Goal: Transaction & Acquisition: Purchase product/service

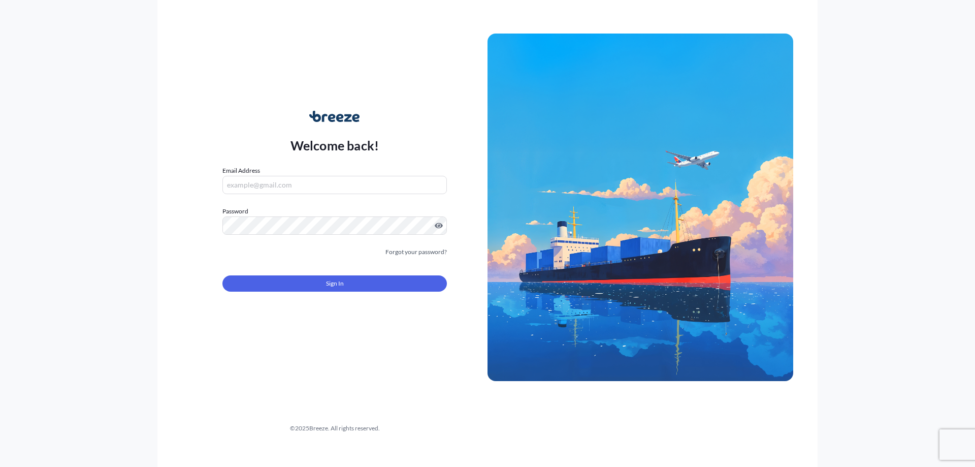
type input "[PERSON_NAME][EMAIL_ADDRESS][DOMAIN_NAME]"
click at [298, 273] on div "Sign In" at bounding box center [334, 280] width 224 height 22
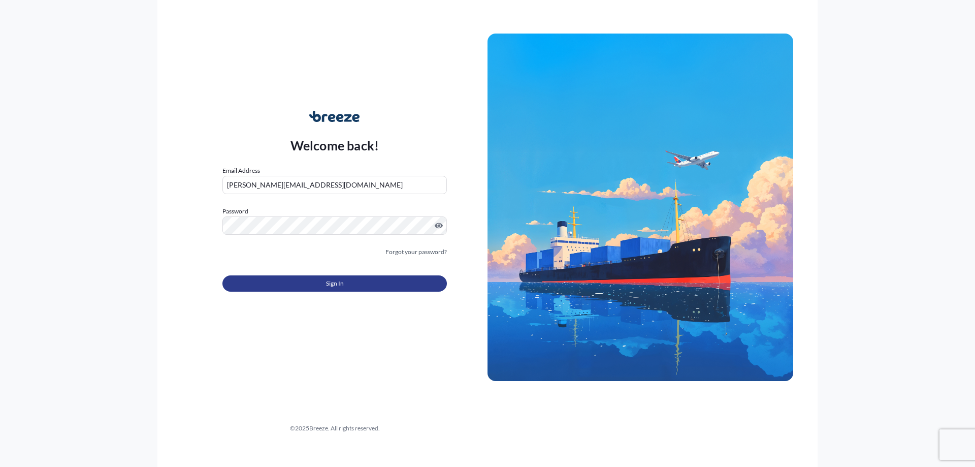
click at [307, 283] on button "Sign In" at bounding box center [334, 283] width 224 height 16
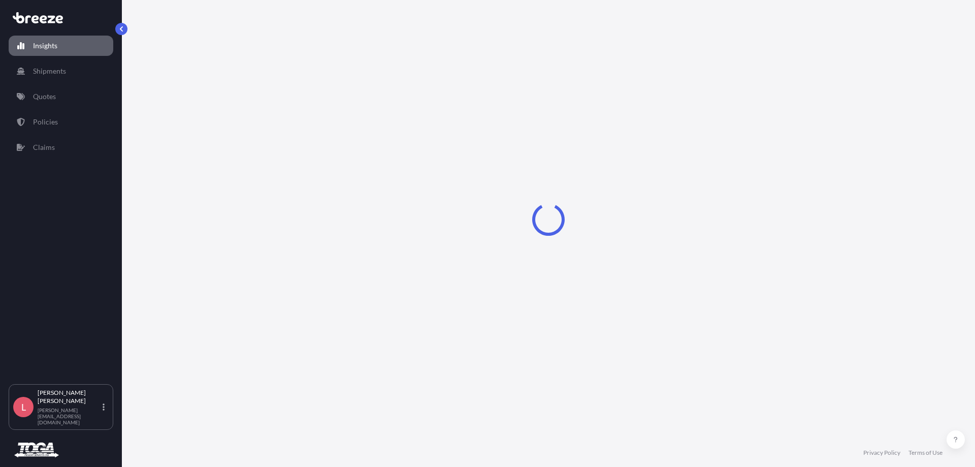
select select "2025"
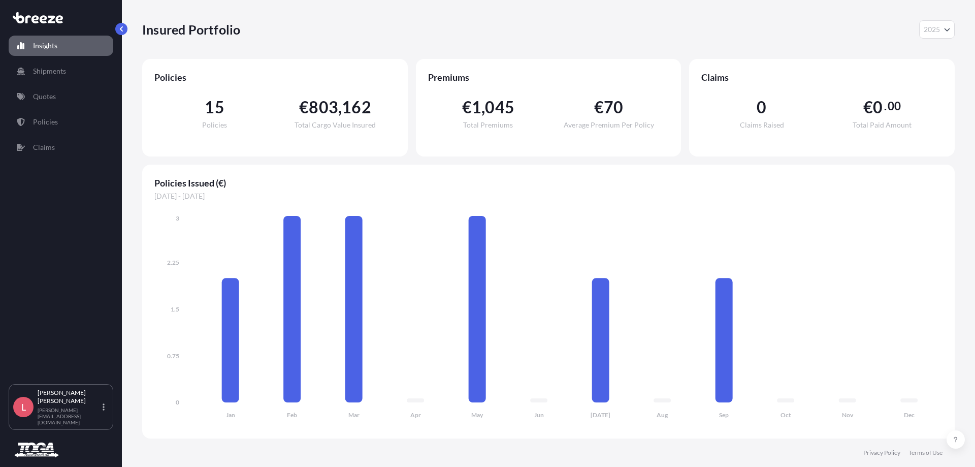
click at [726, 36] on div "Insured Portfolio 2025 2025 2024 2023 2022" at bounding box center [548, 29] width 812 height 18
click at [540, 30] on div "Insured Portfolio 2025 2025 2024 2023 2022" at bounding box center [548, 29] width 812 height 18
click at [65, 65] on link "Shipments" at bounding box center [61, 71] width 105 height 20
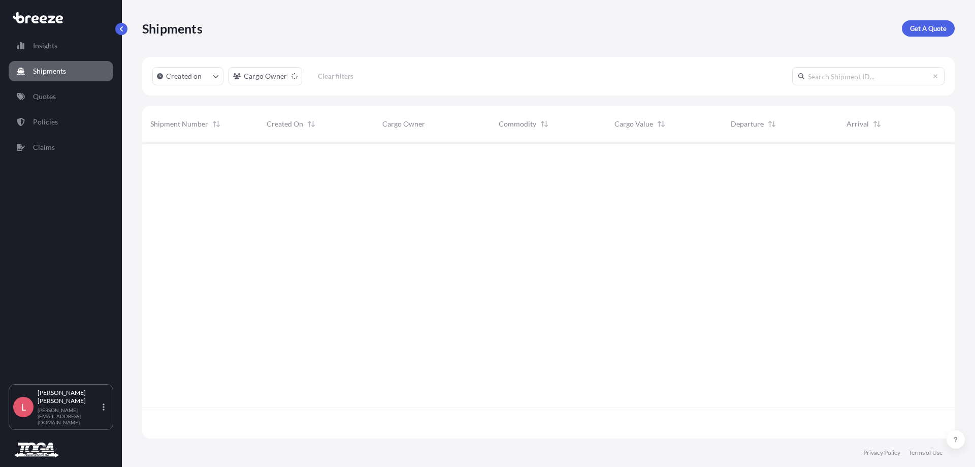
scroll to position [294, 805]
click at [51, 88] on link "Quotes" at bounding box center [61, 96] width 105 height 20
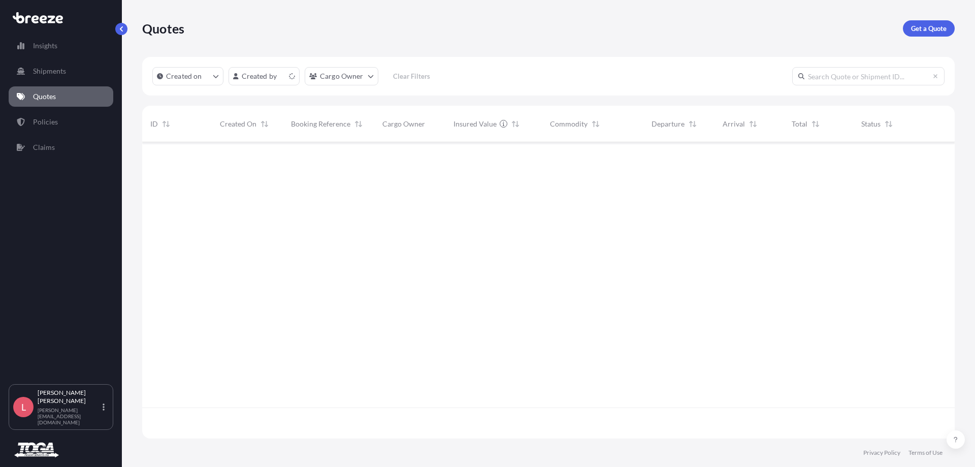
scroll to position [294, 805]
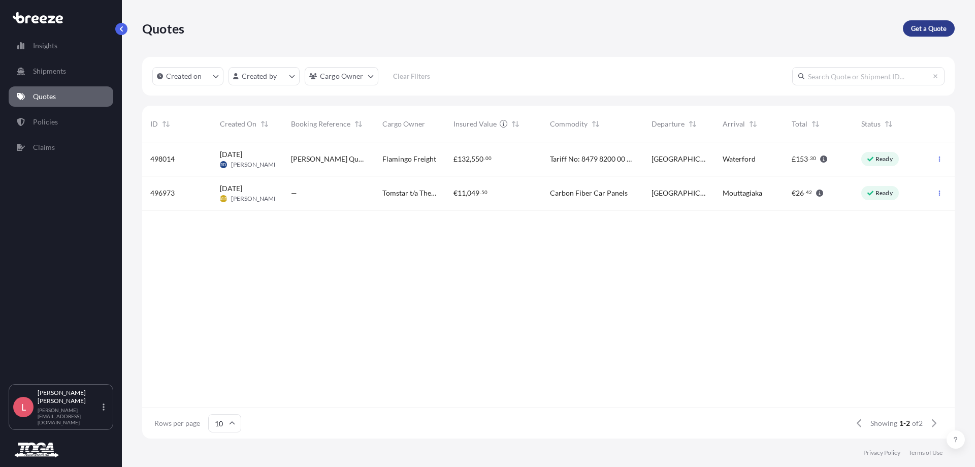
click at [934, 30] on p "Get a Quote" at bounding box center [929, 28] width 36 height 10
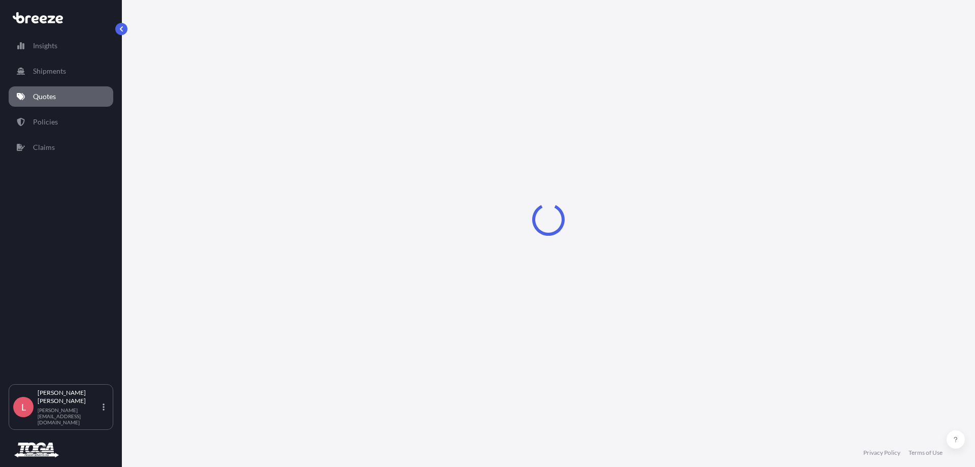
select select "Road"
select select "Sea"
select select "1"
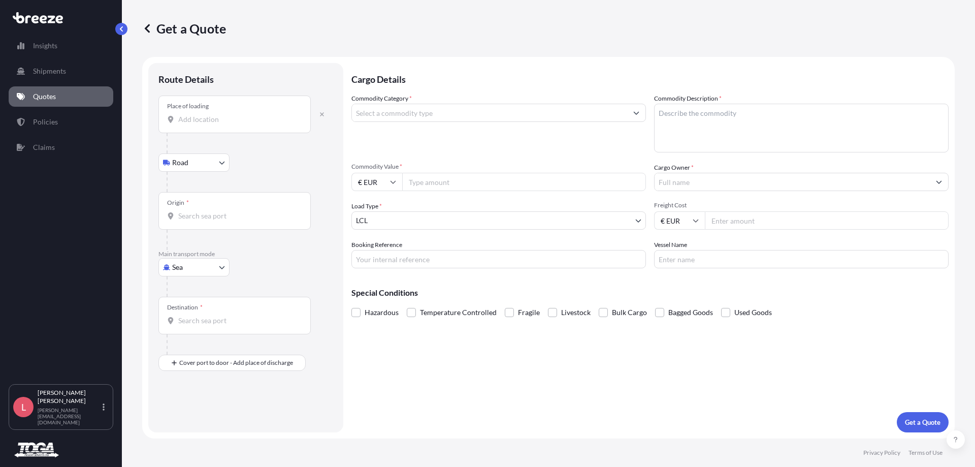
click at [199, 118] on input "Place of loading" at bounding box center [238, 119] width 120 height 10
click at [34, 45] on p "Insights" at bounding box center [45, 46] width 24 height 10
select select "2025"
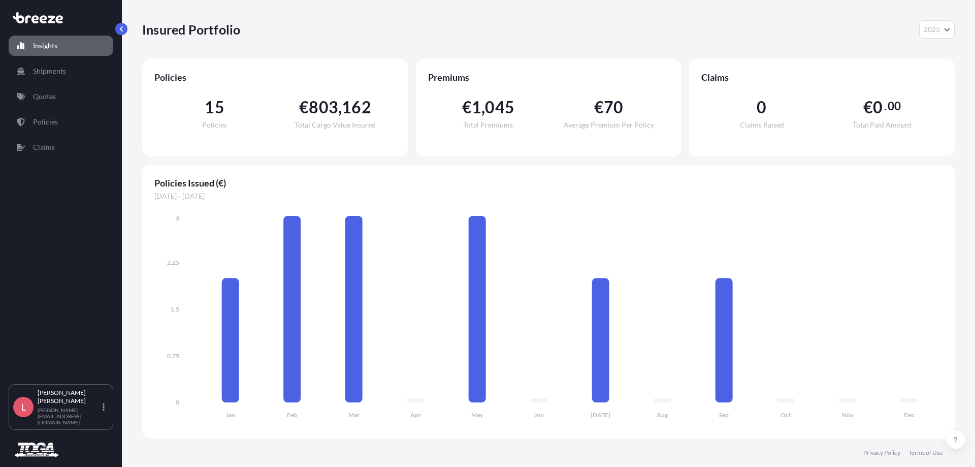
click at [34, 82] on div "Insights Shipments Quotes Policies Claims" at bounding box center [61, 204] width 105 height 357
click at [36, 92] on p "Quotes" at bounding box center [44, 96] width 23 height 10
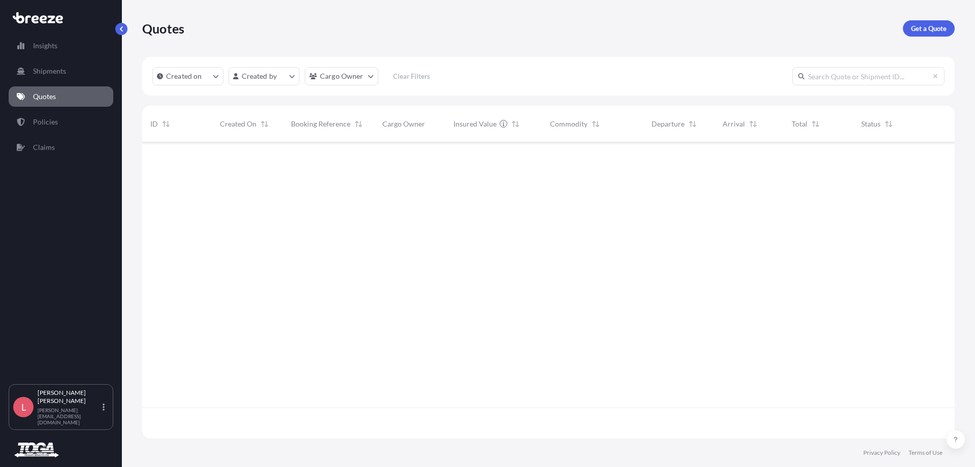
scroll to position [294, 805]
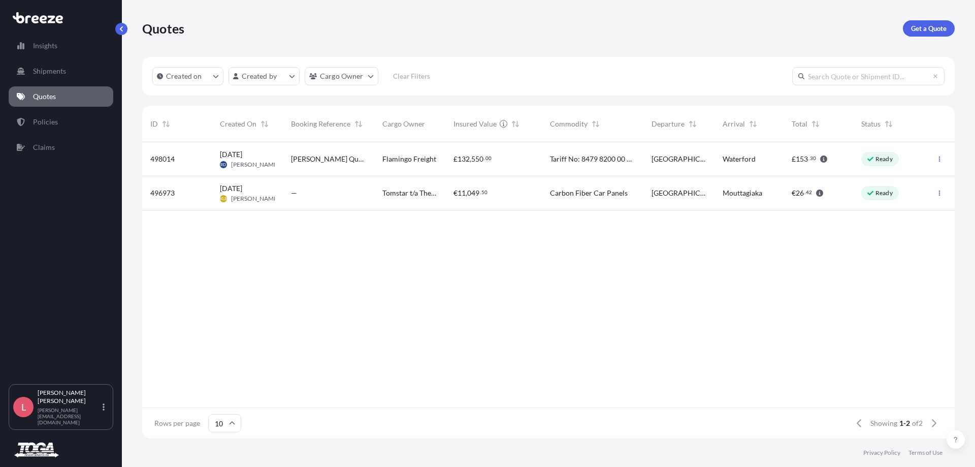
click at [362, 310] on div "498014 [DATE] RD [PERSON_NAME] [PERSON_NAME] Quote Flamingo Freight £ 132 , 550…" at bounding box center [548, 274] width 812 height 265
click at [27, 81] on div "Insights Shipments Quotes Policies Claims" at bounding box center [61, 204] width 105 height 357
click at [30, 77] on link "Shipments" at bounding box center [61, 71] width 105 height 20
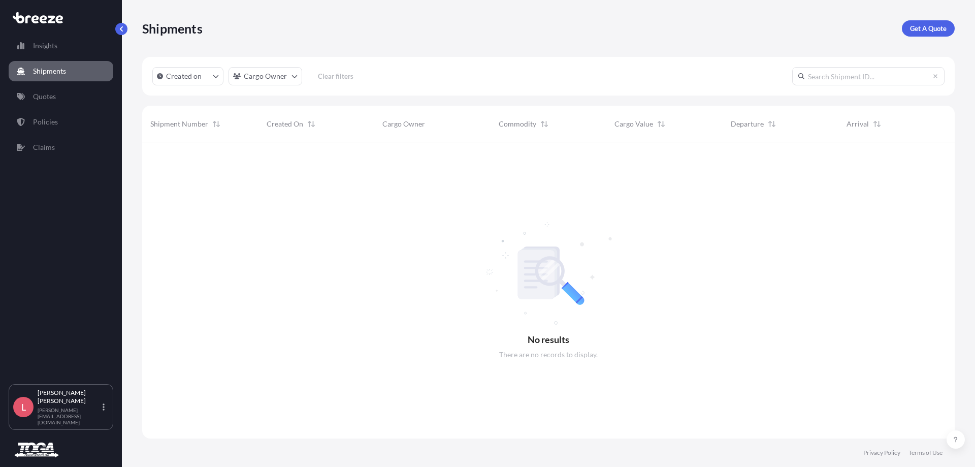
scroll to position [325, 805]
click at [64, 107] on div "Insights Shipments Quotes Policies Claims" at bounding box center [61, 204] width 105 height 357
click at [807, 79] on input "text" at bounding box center [868, 76] width 152 height 18
paste input "2050053"
click at [193, 78] on p "Created on" at bounding box center [184, 76] width 36 height 10
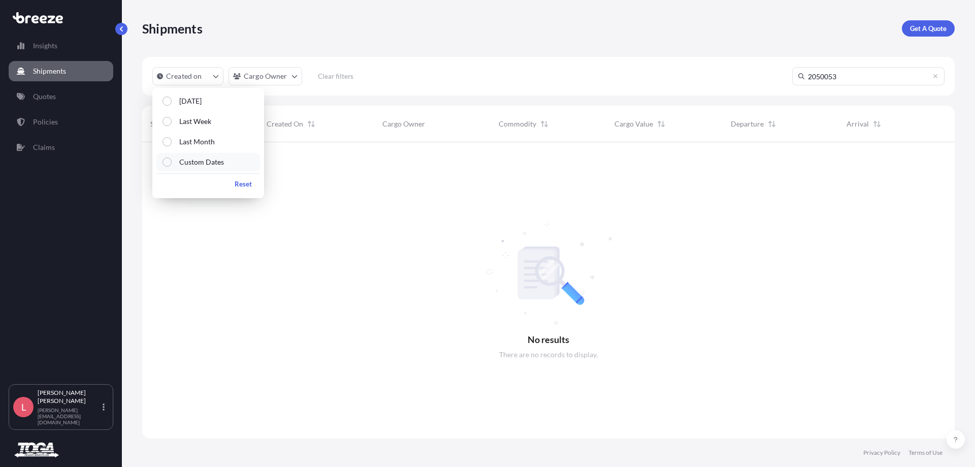
click at [181, 158] on p "Custom Dates" at bounding box center [201, 162] width 45 height 10
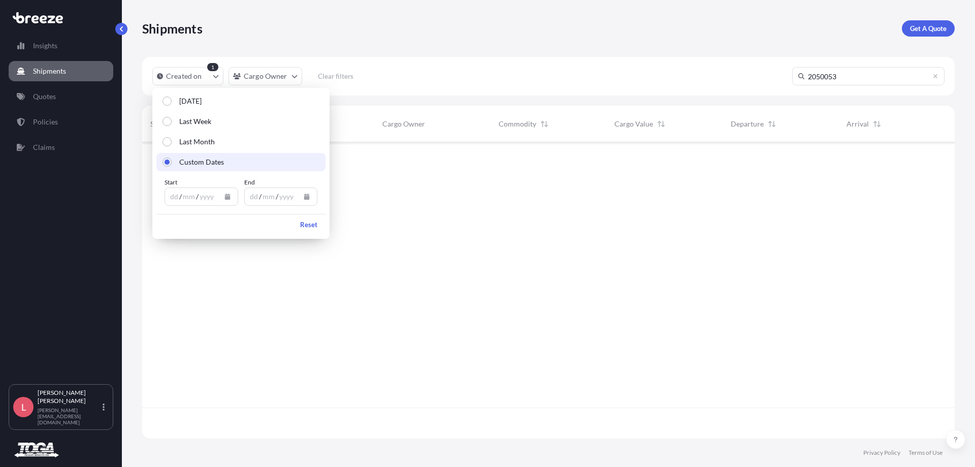
click at [186, 206] on div "Start dd / mm / yyyy End dd / mm / yyyy" at bounding box center [240, 191] width 169 height 41
click at [225, 197] on icon "Calendar" at bounding box center [227, 196] width 6 height 6
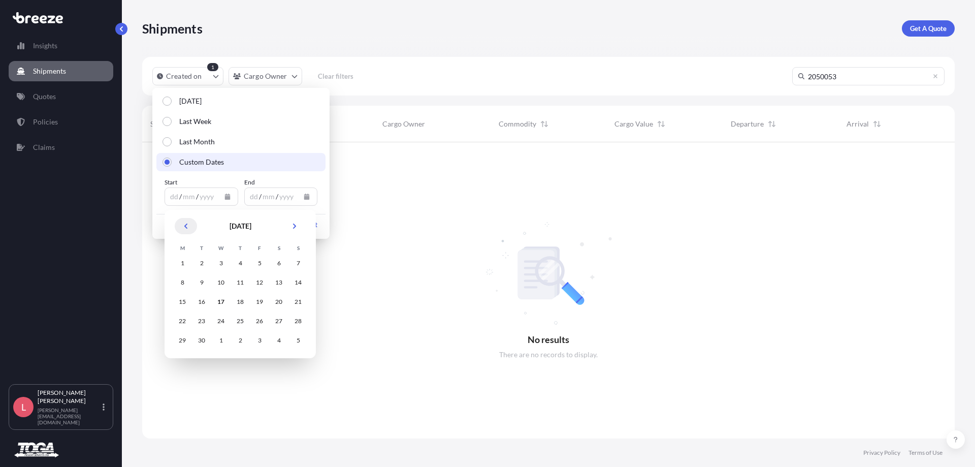
click at [187, 226] on icon "Previous" at bounding box center [186, 226] width 6 height 6
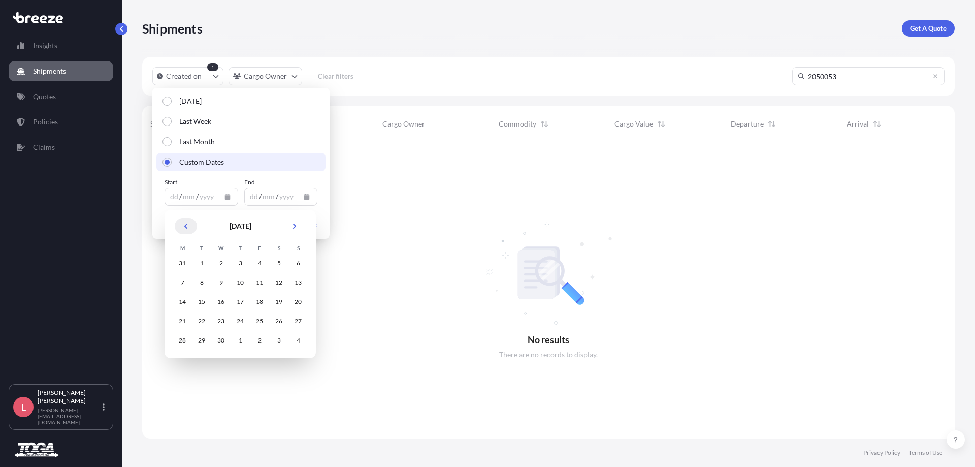
click at [187, 227] on icon "Previous" at bounding box center [186, 226] width 6 height 6
click at [187, 226] on icon "Previous" at bounding box center [186, 226] width 6 height 6
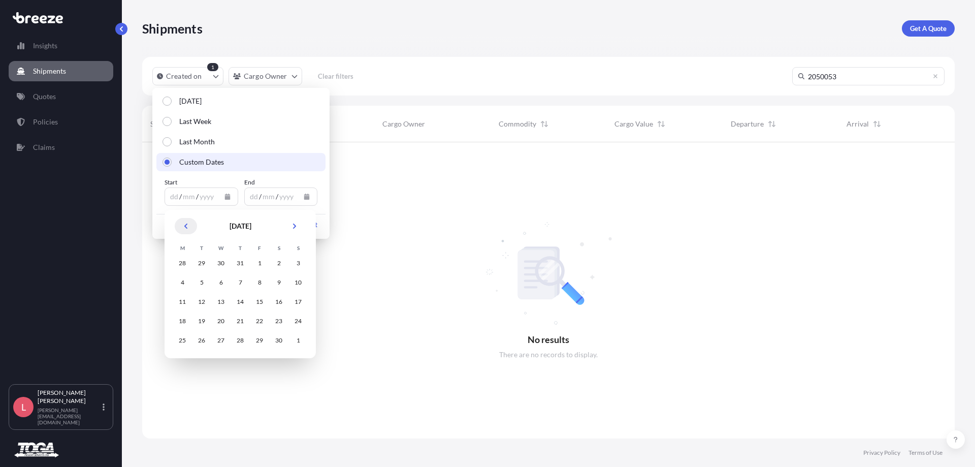
click at [187, 226] on icon "Previous" at bounding box center [186, 226] width 6 height 6
click at [200, 264] on div "2" at bounding box center [201, 263] width 18 height 18
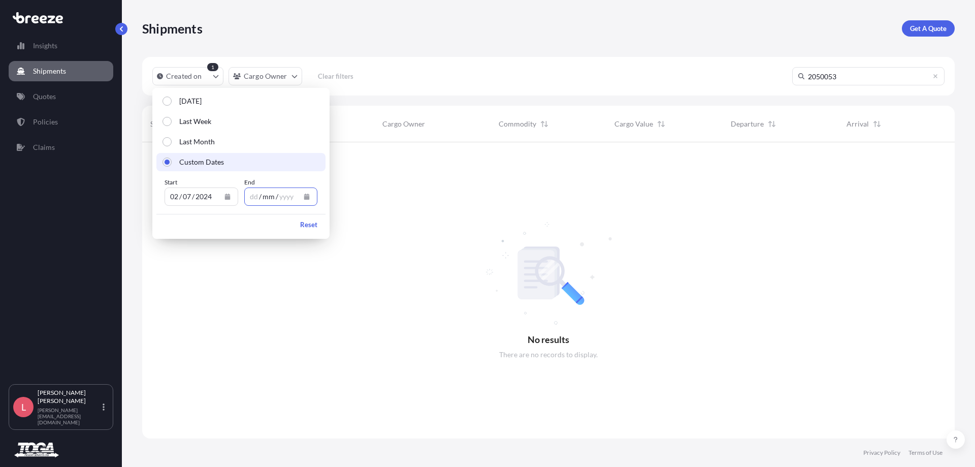
click at [262, 195] on div "mm" at bounding box center [268, 196] width 14 height 12
click at [293, 195] on div "yyyy" at bounding box center [286, 196] width 16 height 12
click at [306, 194] on icon "Calendar" at bounding box center [307, 196] width 6 height 6
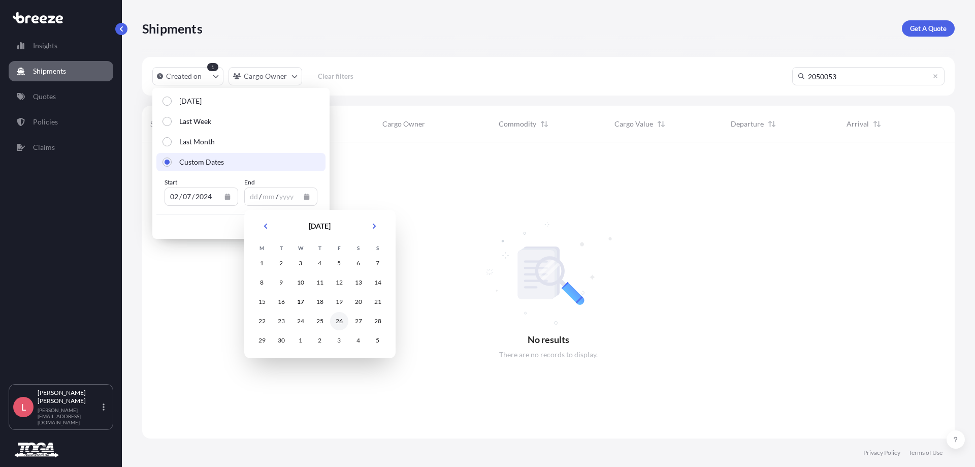
click at [340, 322] on div "26" at bounding box center [339, 321] width 18 height 18
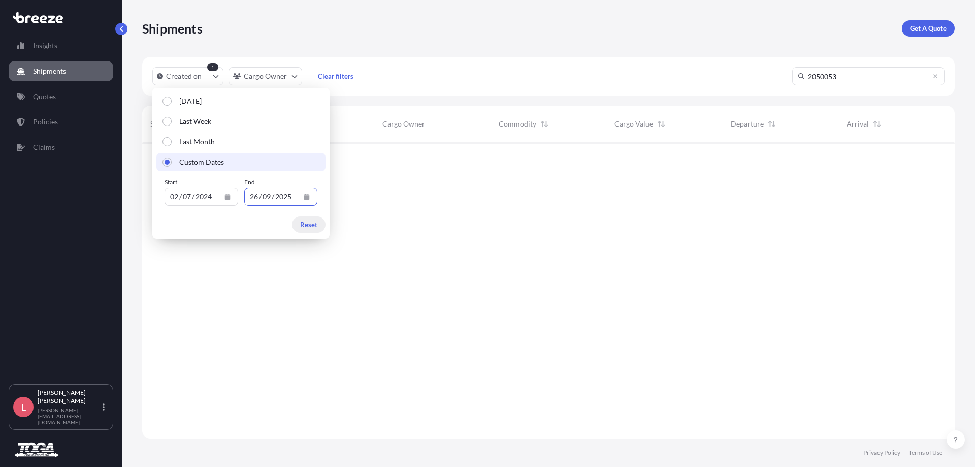
click at [305, 224] on p "Reset" at bounding box center [308, 224] width 17 height 10
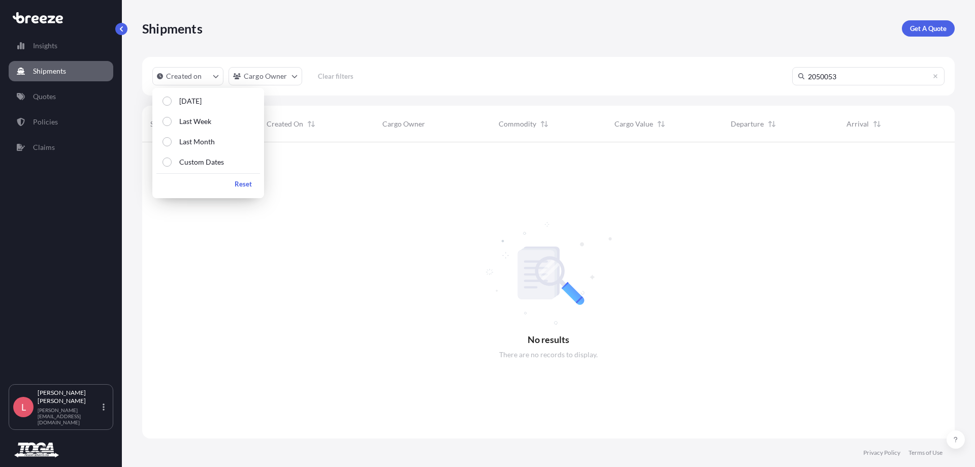
scroll to position [8, 8]
click at [192, 155] on button "Custom Dates" at bounding box center [208, 162] width 104 height 18
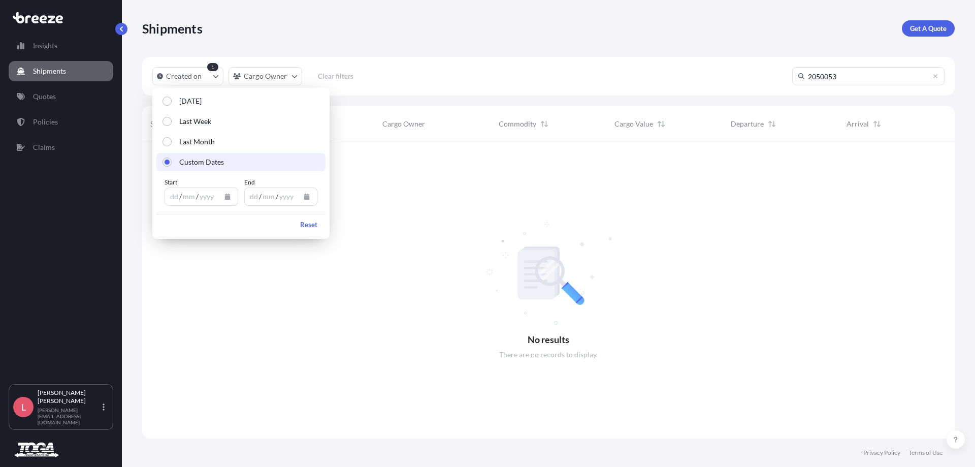
scroll to position [325, 805]
click at [200, 195] on div "yyyy" at bounding box center [207, 196] width 16 height 12
click at [228, 200] on button "Calendar" at bounding box center [227, 196] width 16 height 16
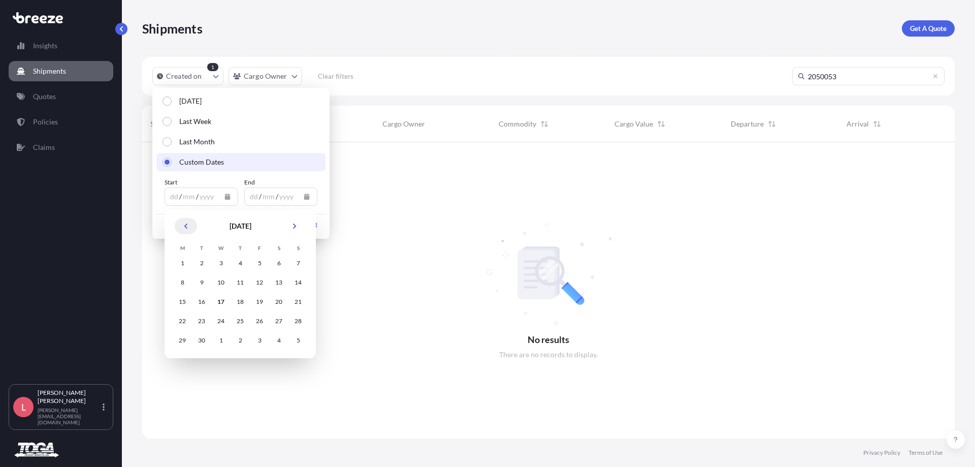
click at [180, 229] on button "Previous" at bounding box center [186, 226] width 22 height 16
click at [181, 229] on button "Previous" at bounding box center [186, 226] width 22 height 16
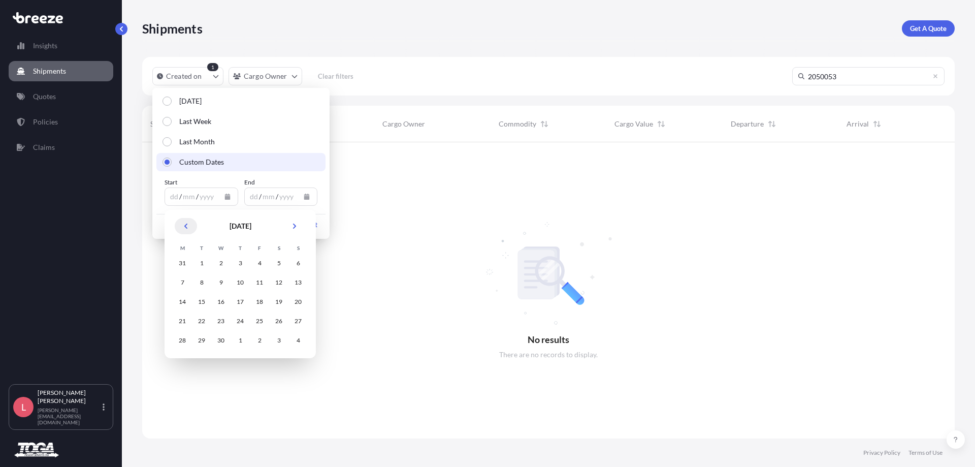
click at [187, 233] on button "Previous" at bounding box center [186, 226] width 22 height 16
click at [183, 261] on div "25" at bounding box center [182, 263] width 18 height 18
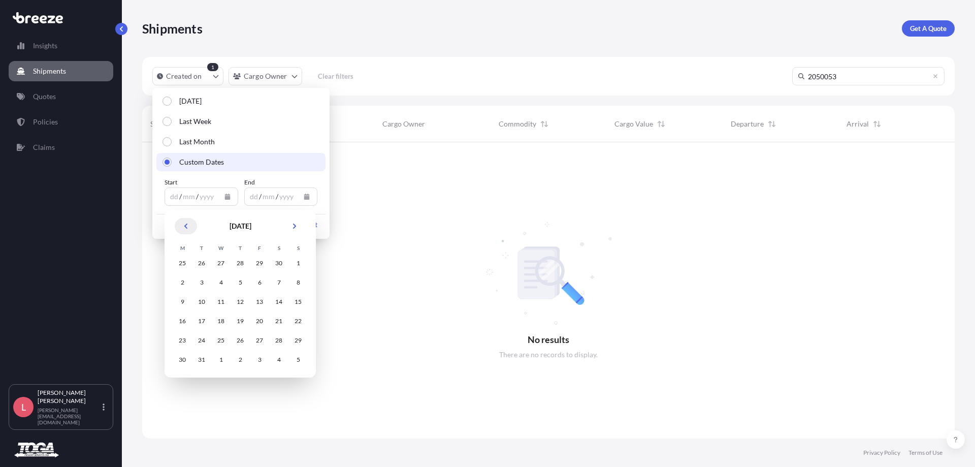
click at [181, 227] on button "Previous" at bounding box center [186, 226] width 22 height 16
click at [182, 228] on button "Previous" at bounding box center [186, 226] width 22 height 16
click at [206, 263] on div "27" at bounding box center [201, 263] width 18 height 18
click at [197, 264] on div "27" at bounding box center [201, 263] width 18 height 18
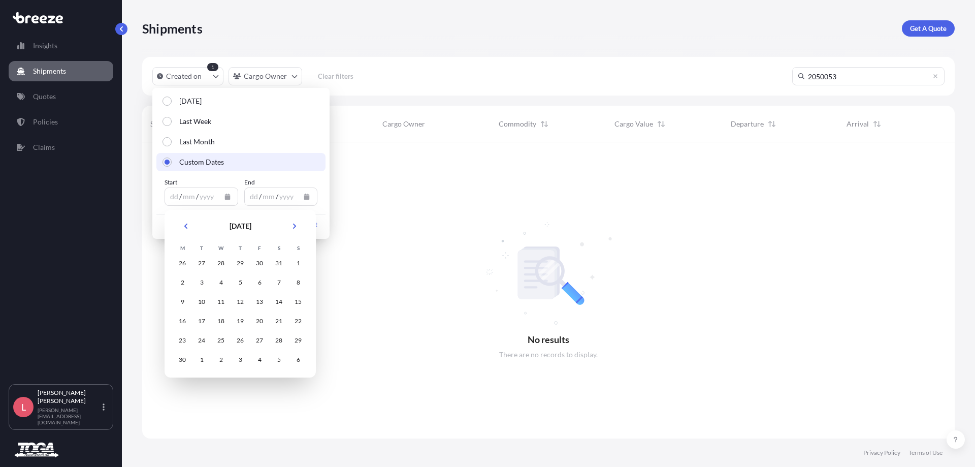
click at [210, 309] on td "10" at bounding box center [201, 301] width 19 height 19
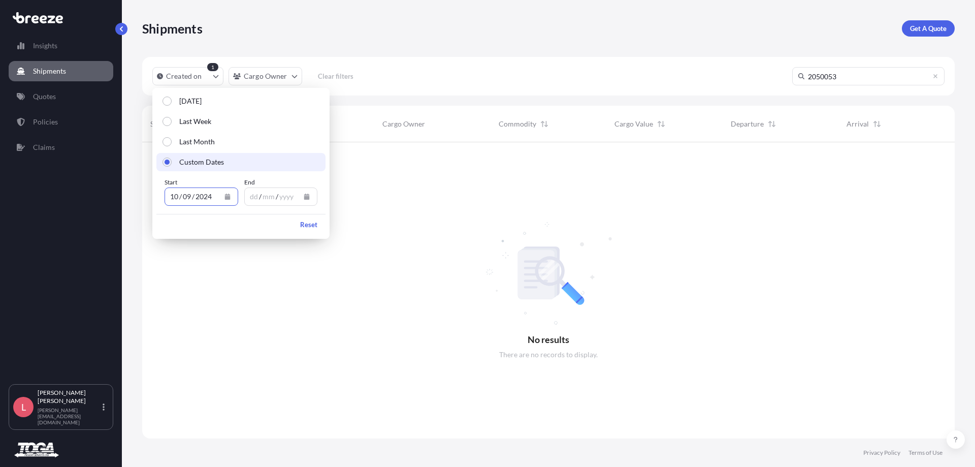
click at [288, 197] on div "yyyy" at bounding box center [286, 196] width 16 height 12
click at [307, 198] on icon "Calendar" at bounding box center [307, 196] width 6 height 6
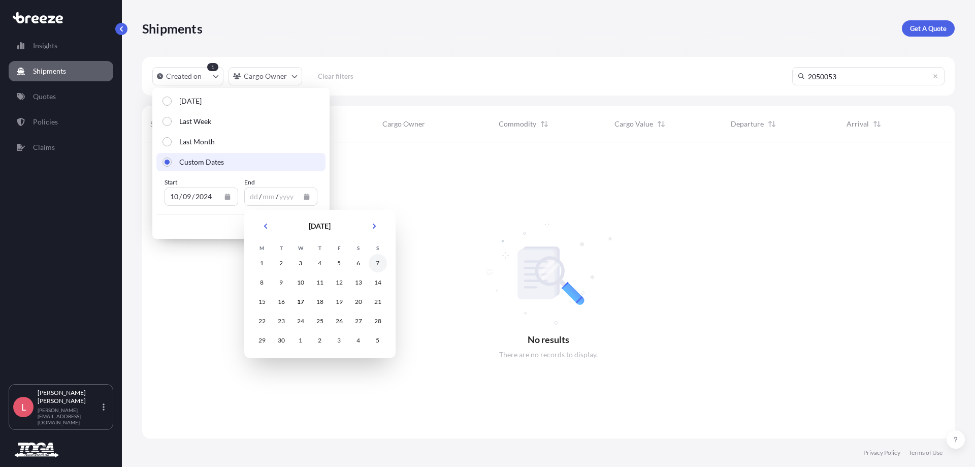
click at [386, 276] on td "14" at bounding box center [377, 282] width 19 height 19
click at [367, 284] on div "13" at bounding box center [358, 282] width 18 height 18
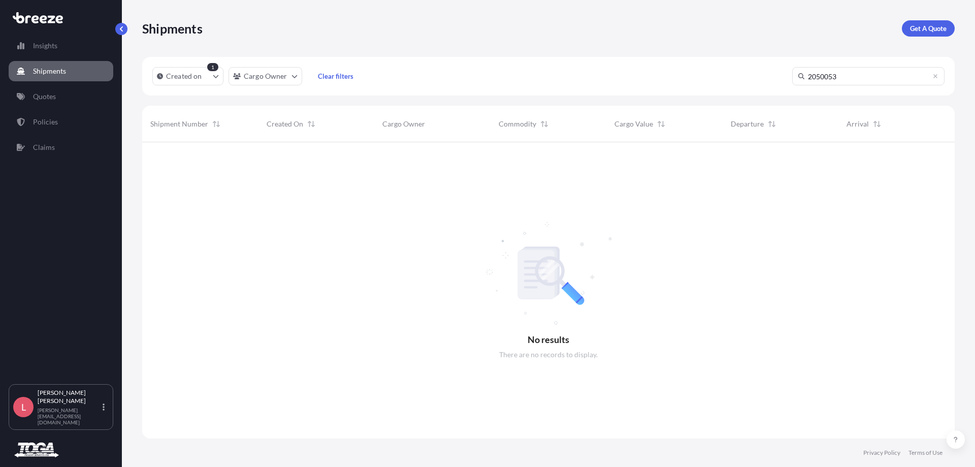
click at [849, 80] on input "2050053" at bounding box center [868, 76] width 152 height 18
type input "2"
click at [64, 98] on link "Quotes" at bounding box center [61, 96] width 105 height 20
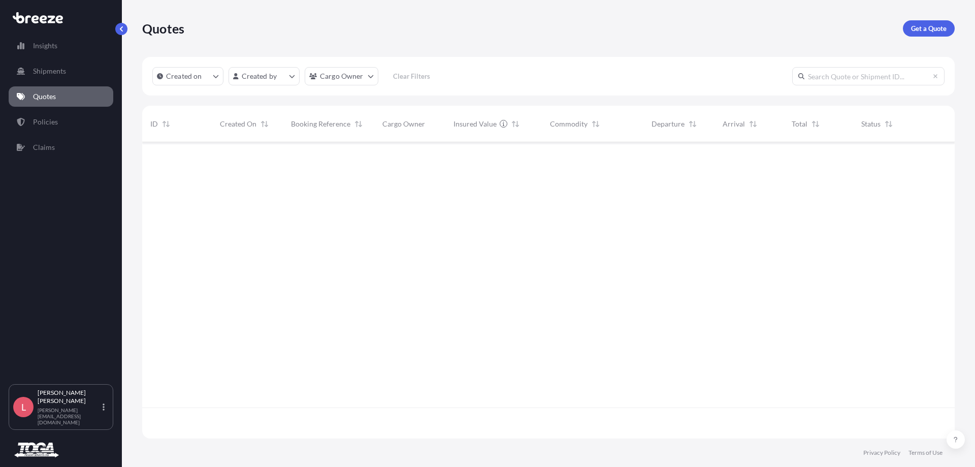
scroll to position [294, 805]
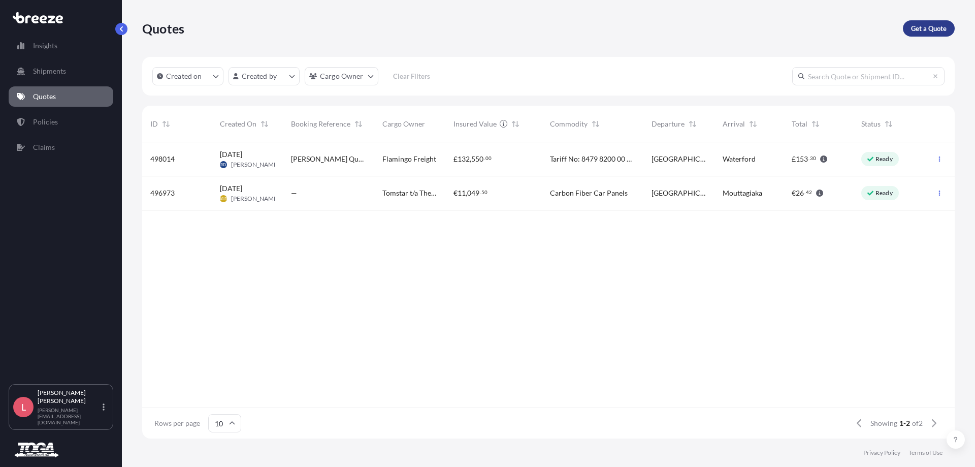
click at [918, 28] on p "Get a Quote" at bounding box center [929, 28] width 36 height 10
select select "Sea"
select select "1"
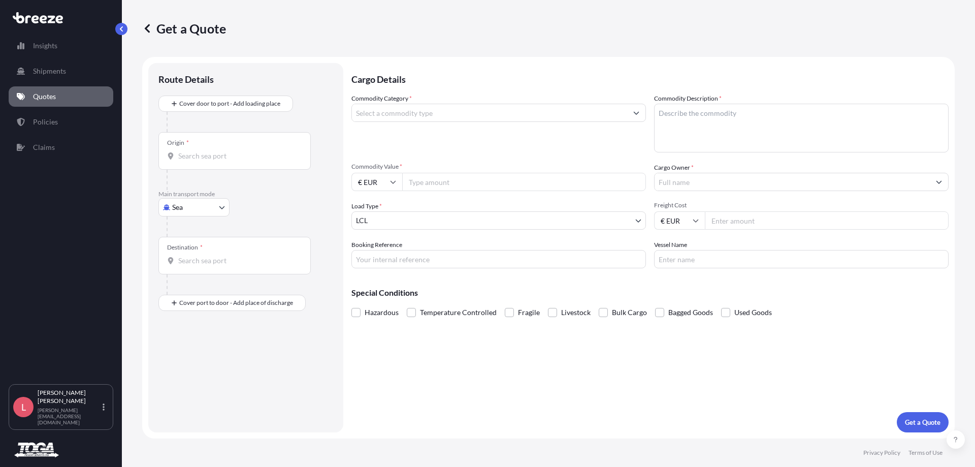
click at [190, 208] on body "Insights Shipments Quotes Policies Claims L [PERSON_NAME] [PERSON_NAME][EMAIL_A…" at bounding box center [487, 233] width 975 height 467
click at [186, 267] on span "Road" at bounding box center [186, 270] width 16 height 10
select select "Road"
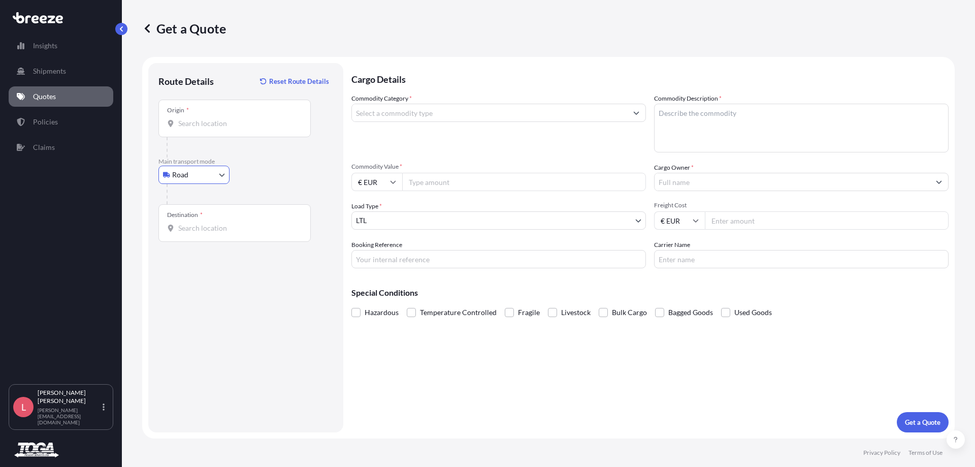
click at [196, 120] on input "Origin *" at bounding box center [238, 123] width 120 height 10
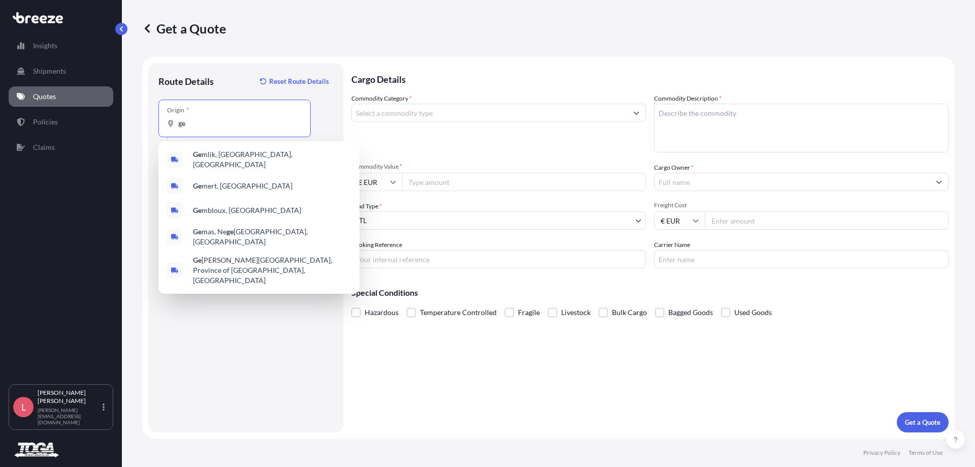
type input "g"
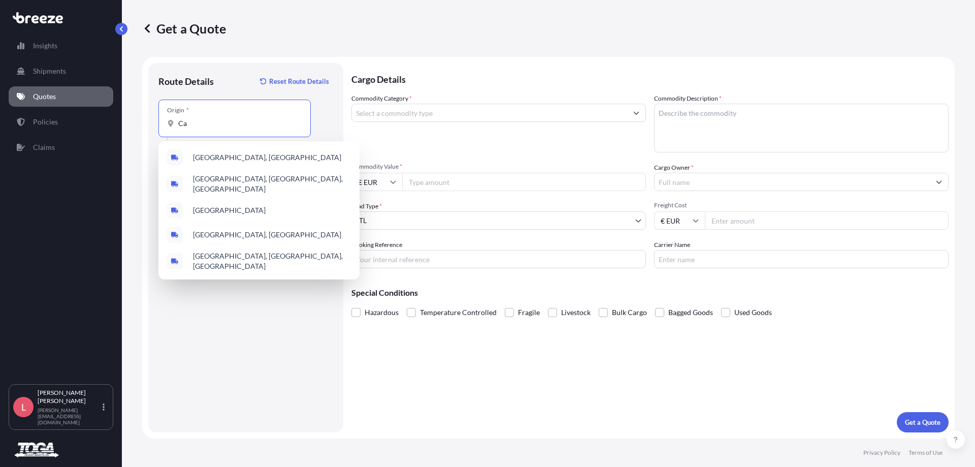
type input "C"
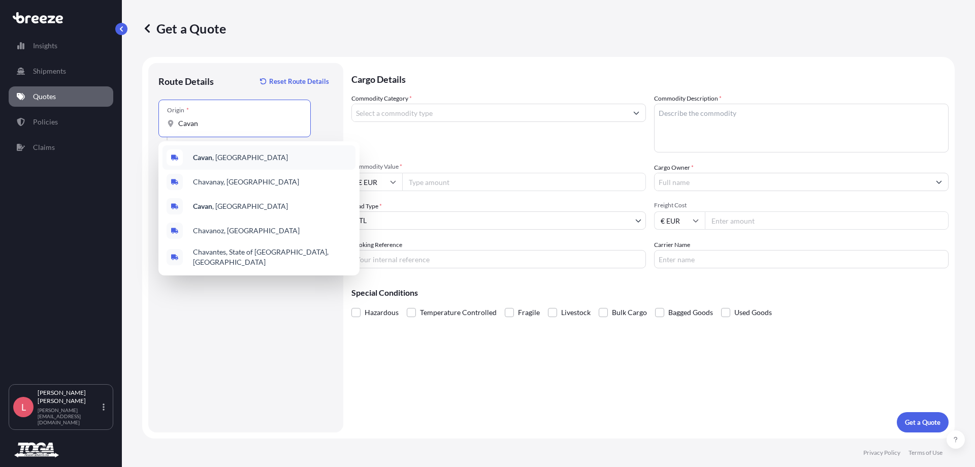
click at [257, 158] on div "[GEOGRAPHIC_DATA] , [GEOGRAPHIC_DATA]" at bounding box center [258, 157] width 193 height 24
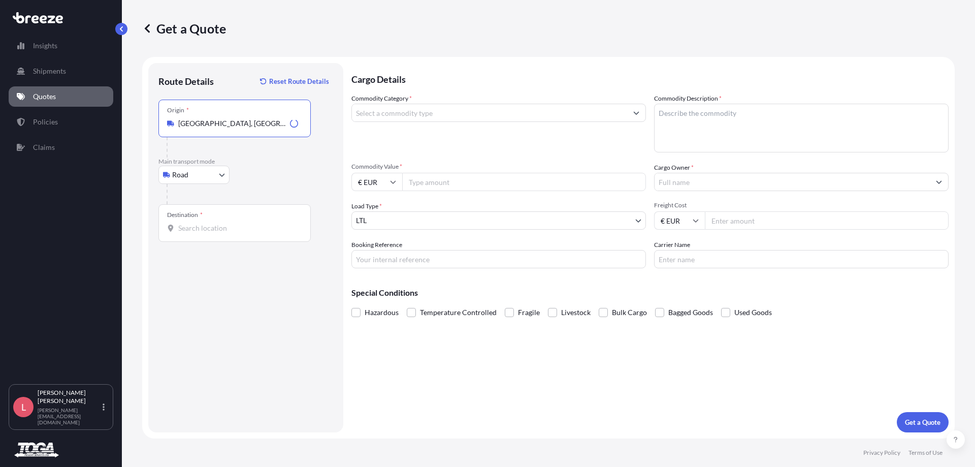
type input "[GEOGRAPHIC_DATA], [GEOGRAPHIC_DATA]"
click at [202, 221] on div "Destination *" at bounding box center [234, 223] width 152 height 38
click at [202, 223] on input "Destination *" at bounding box center [238, 228] width 120 height 10
click at [234, 225] on input "Destination * Please select a destination" at bounding box center [238, 228] width 120 height 10
paste input "NR16 2JG"
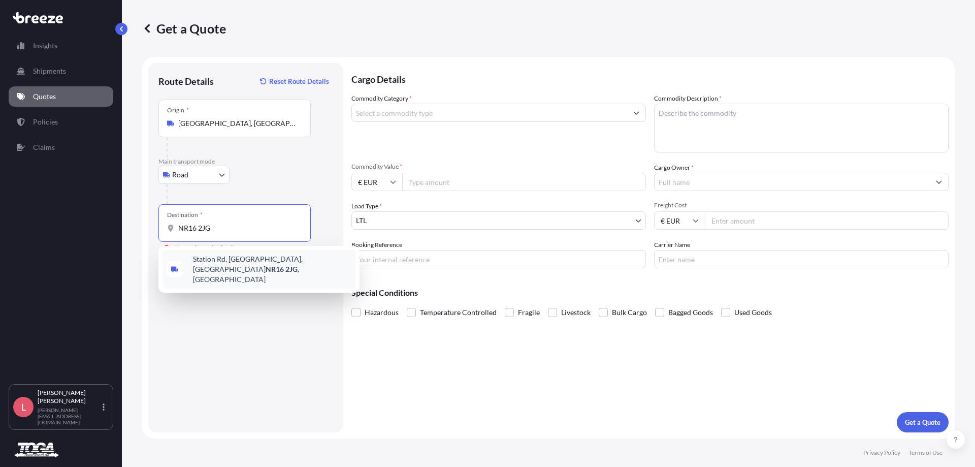
click at [229, 260] on span "[STREET_ADDRESS]" at bounding box center [272, 269] width 158 height 30
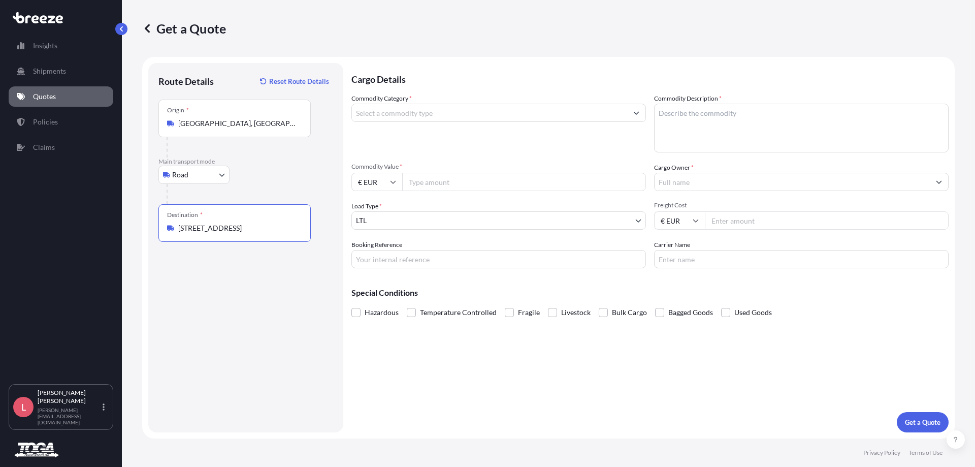
type input "[STREET_ADDRESS]"
click at [373, 114] on input "Commodity Category *" at bounding box center [489, 113] width 275 height 18
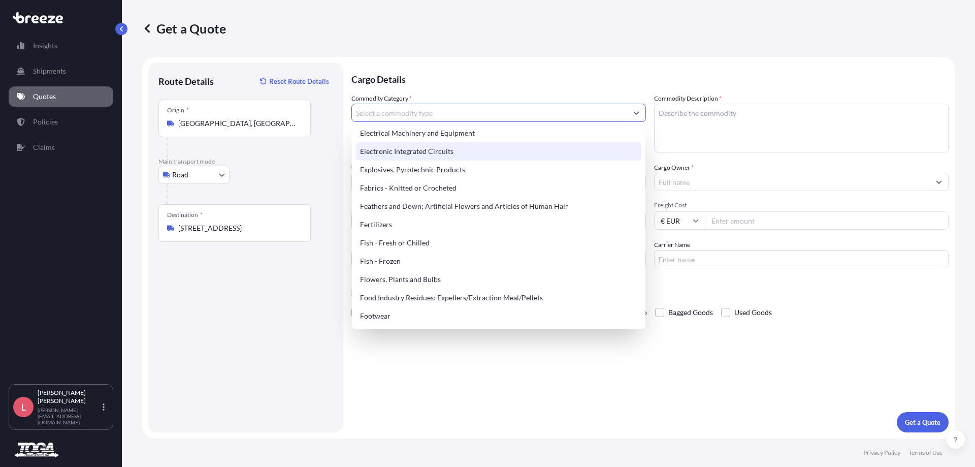
scroll to position [558, 0]
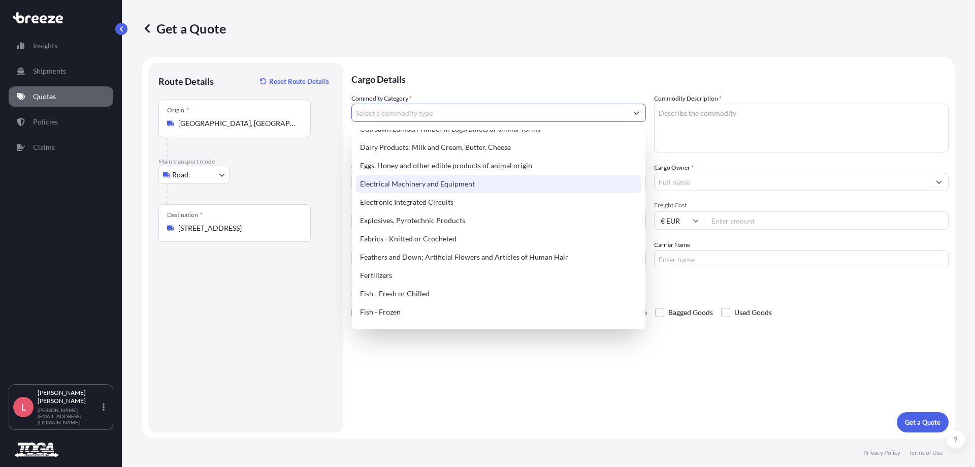
click at [422, 182] on div "Electrical Machinery and Equipment" at bounding box center [498, 184] width 285 height 18
type input "Electrical Machinery and Equipment"
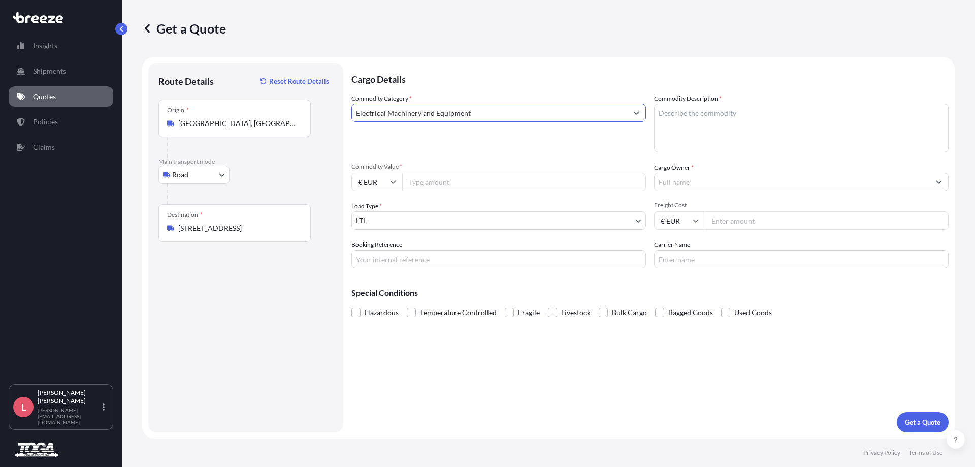
click at [468, 179] on input "Commodity Value *" at bounding box center [524, 182] width 244 height 18
click at [423, 186] on input "Commodity Value *" at bounding box center [524, 182] width 244 height 18
type input "5000"
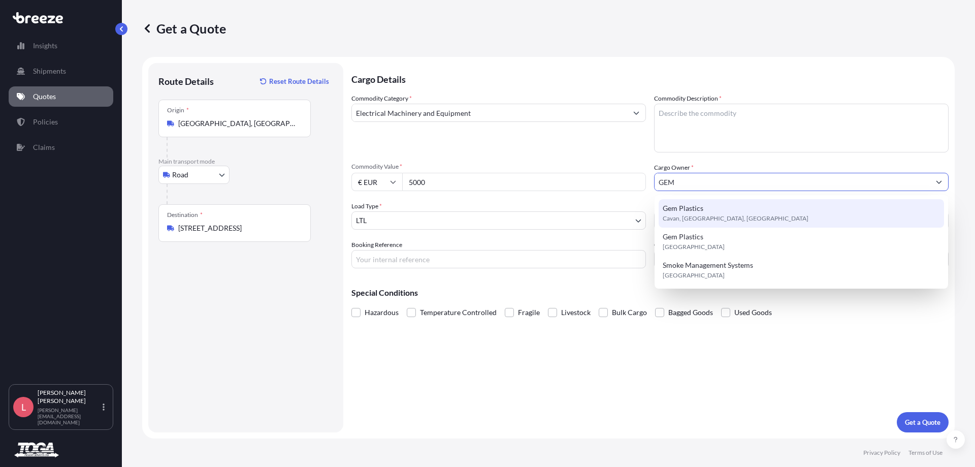
click at [690, 207] on span "Gem Plastics" at bounding box center [683, 208] width 41 height 10
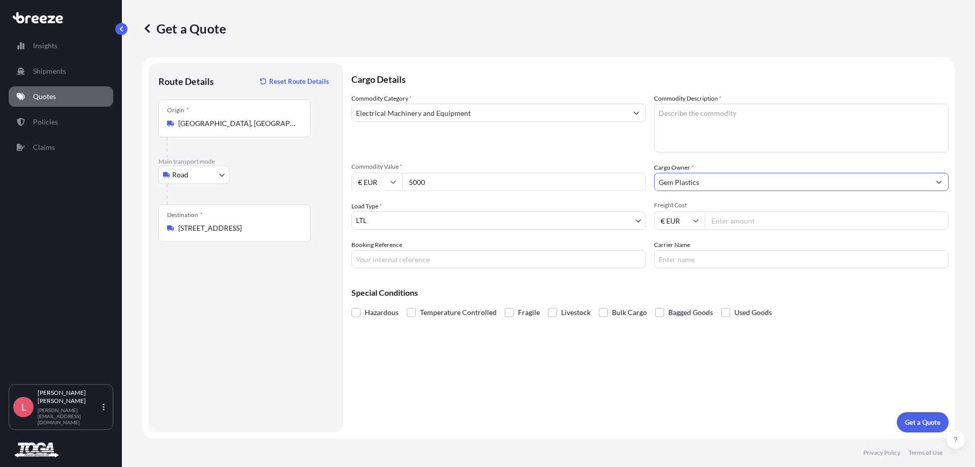
type input "Gem Plastics"
click at [604, 257] on input "Booking Reference" at bounding box center [498, 259] width 294 height 18
drag, startPoint x: 727, startPoint y: 279, endPoint x: 718, endPoint y: 268, distance: 14.5
click at [727, 279] on div "Special Conditions Hazardous Temperature Controlled Fragile Livestock Bulk Carg…" at bounding box center [649, 298] width 597 height 44
click at [717, 263] on input "Carrier Name" at bounding box center [801, 259] width 294 height 18
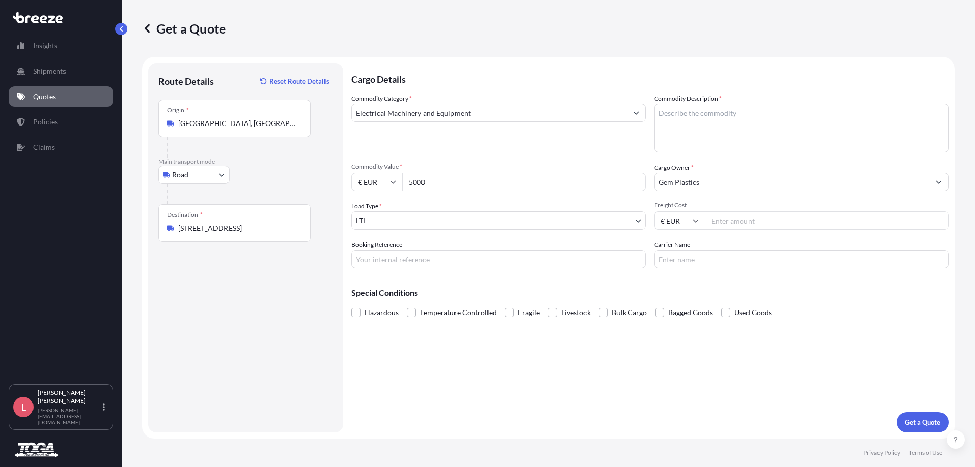
click at [736, 220] on input "Freight Cost" at bounding box center [827, 220] width 244 height 18
type input "120"
click at [764, 357] on div "Cargo Details Commodity Category * Electrical Machinery and Equipment Commodity…" at bounding box center [649, 247] width 597 height 369
click at [677, 135] on textarea "Commodity Description *" at bounding box center [801, 128] width 294 height 49
type textarea "t"
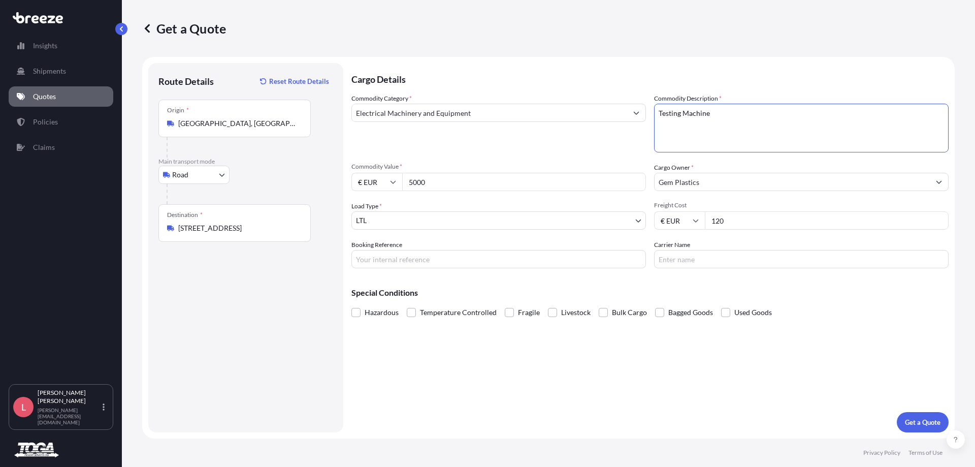
type textarea "Testing Machine"
click at [712, 260] on input "Carrier Name" at bounding box center [801, 259] width 294 height 18
type input "Toga"
click at [749, 289] on p "Special Conditions" at bounding box center [649, 292] width 597 height 8
click at [466, 384] on div "Cargo Details Commodity Category * Electrical Machinery and Equipment Commodity…" at bounding box center [649, 247] width 597 height 369
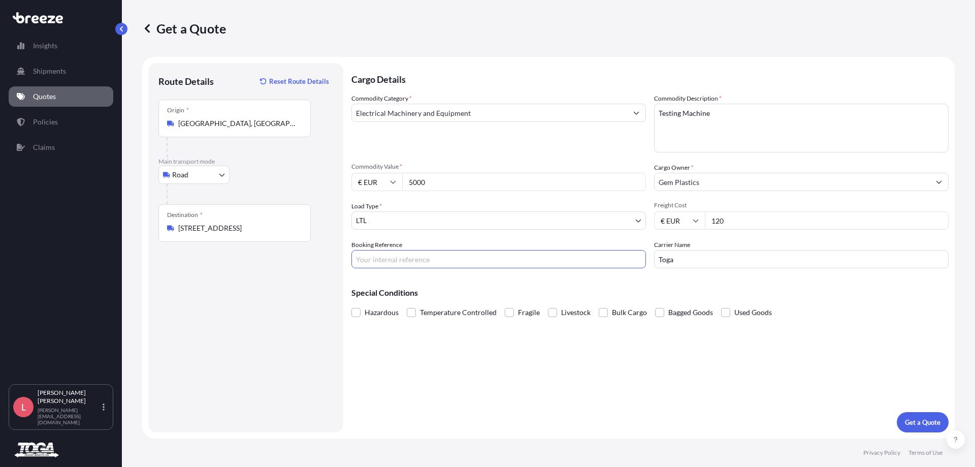
click at [372, 261] on input "Booking Reference" at bounding box center [498, 259] width 294 height 18
click at [406, 253] on input "Gemma" at bounding box center [498, 259] width 294 height 18
type input "Gemma CMI"
click at [695, 389] on div "Cargo Details Commodity Category * Electrical Machinery and Equipment Commodity…" at bounding box center [649, 247] width 597 height 369
click at [920, 416] on button "Get a Quote" at bounding box center [923, 422] width 52 height 20
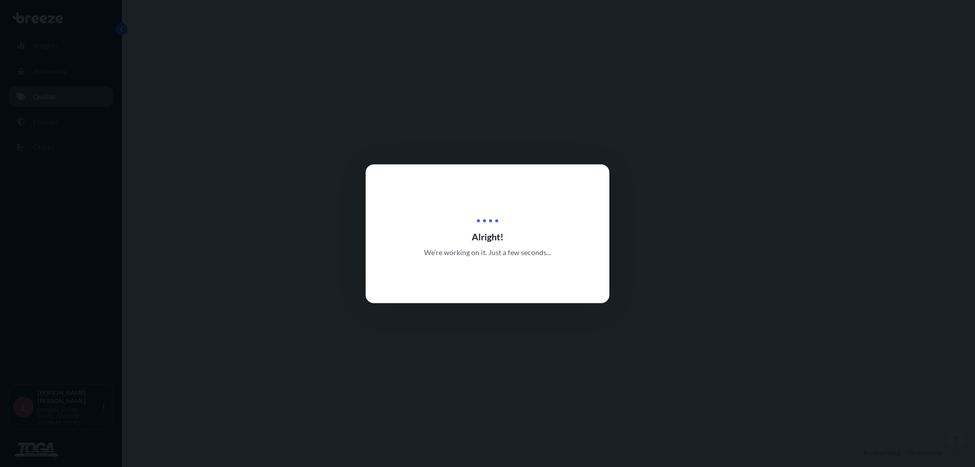
select select "Road"
select select "1"
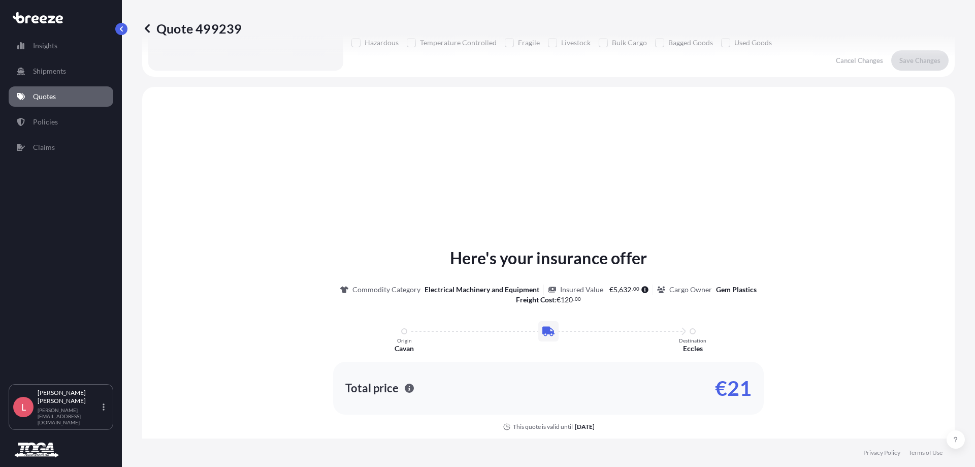
scroll to position [306, 0]
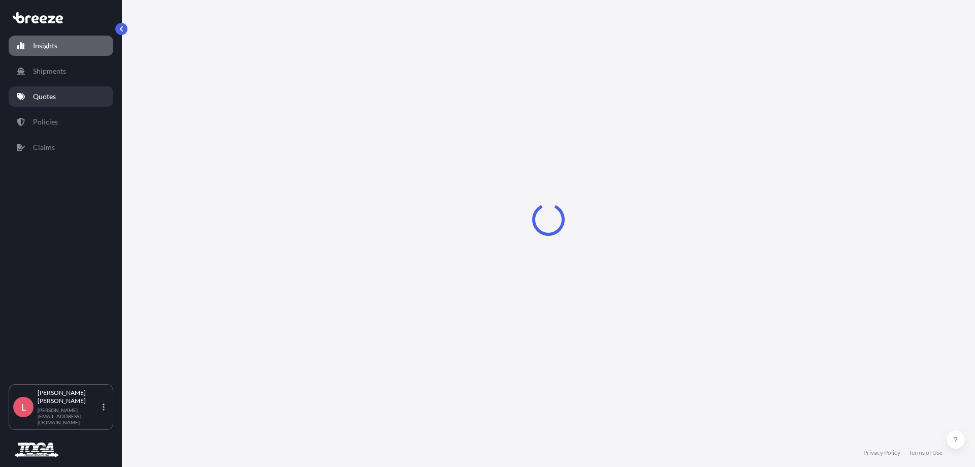
select select "2025"
